Goal: Register for event/course

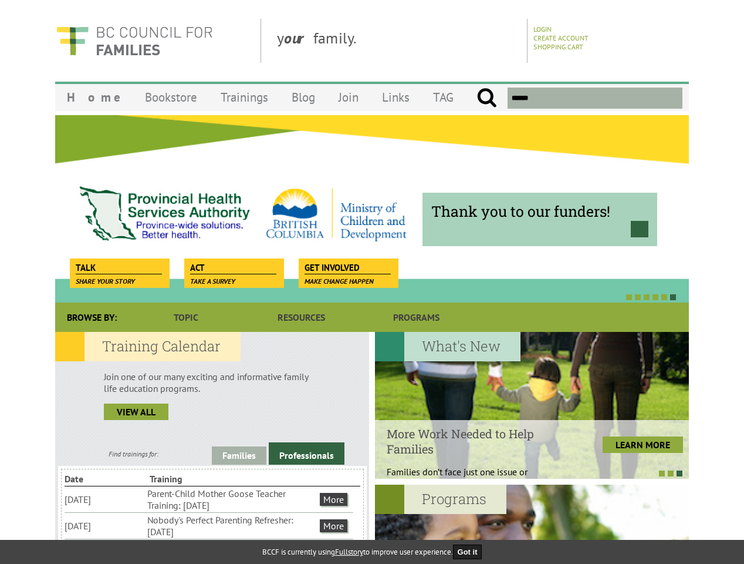
click at [372, 291] on div at bounding box center [359, 297] width 634 height 12
click at [372, 208] on div "Professional trainings Learn. Practice. Grow. Receive our weekly E-Newsletter w…" at bounding box center [689, 208] width 7609 height 188
click at [359, 296] on div at bounding box center [359, 297] width 634 height 12
click at [239, 455] on link "Families" at bounding box center [239, 455] width 55 height 18
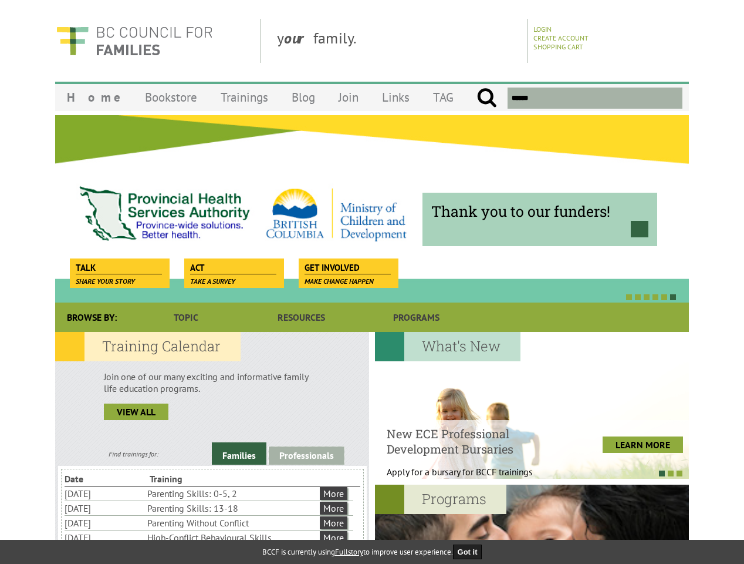
click at [306, 453] on link "Professionals" at bounding box center [307, 455] width 76 height 18
click at [0, 0] on li "Nobody's Perfect Parenting Refresher: [DATE]" at bounding box center [0, 0] width 0 height 0
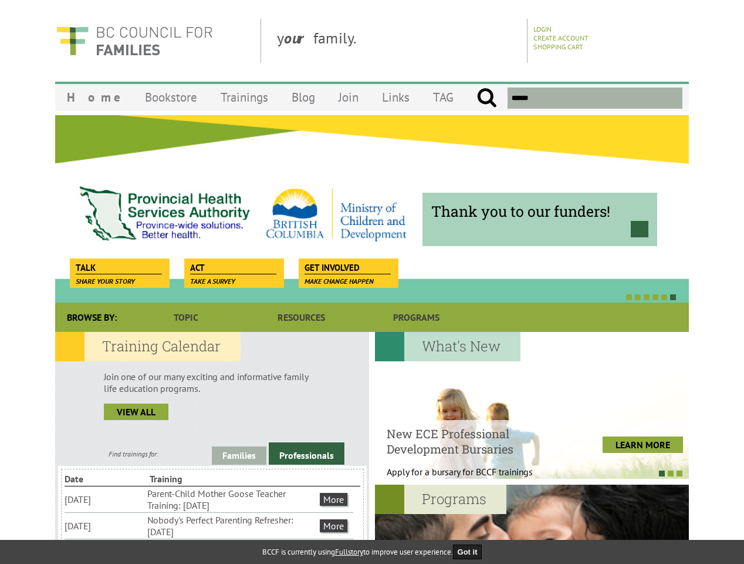
click at [532, 405] on div at bounding box center [532, 405] width 314 height 147
click at [526, 473] on div at bounding box center [526, 473] width 314 height 12
click at [532, 524] on div at bounding box center [532, 557] width 314 height 147
click at [471, 551] on button "Got it" at bounding box center [467, 551] width 29 height 15
